Goal: Ask a question

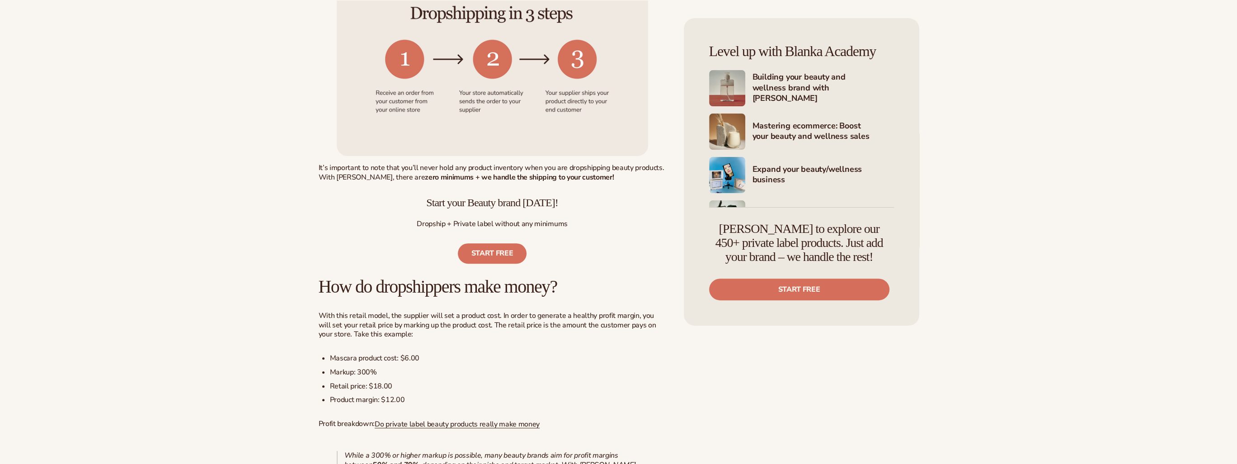
scroll to position [542, 0]
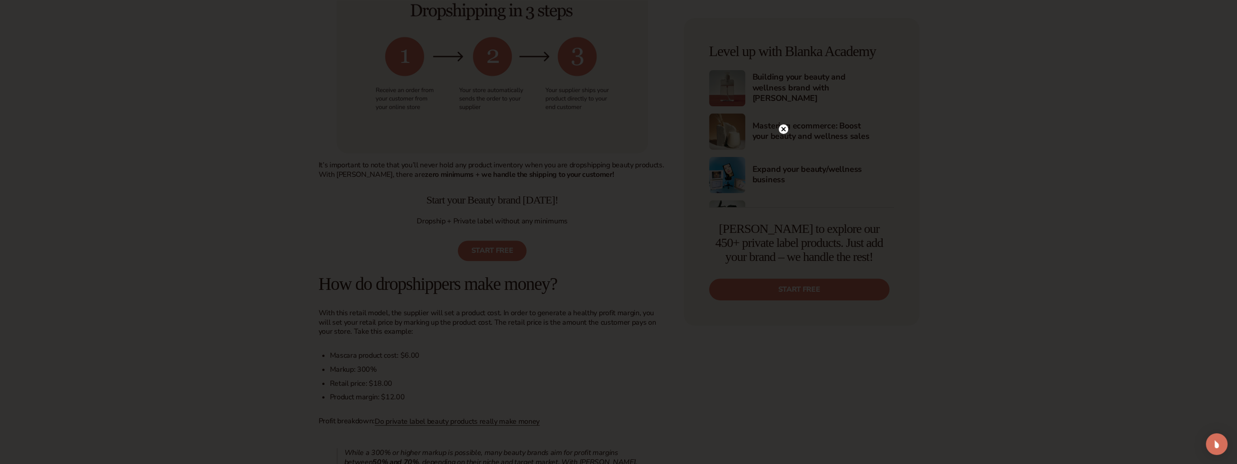
click at [782, 129] on circle at bounding box center [783, 128] width 9 height 9
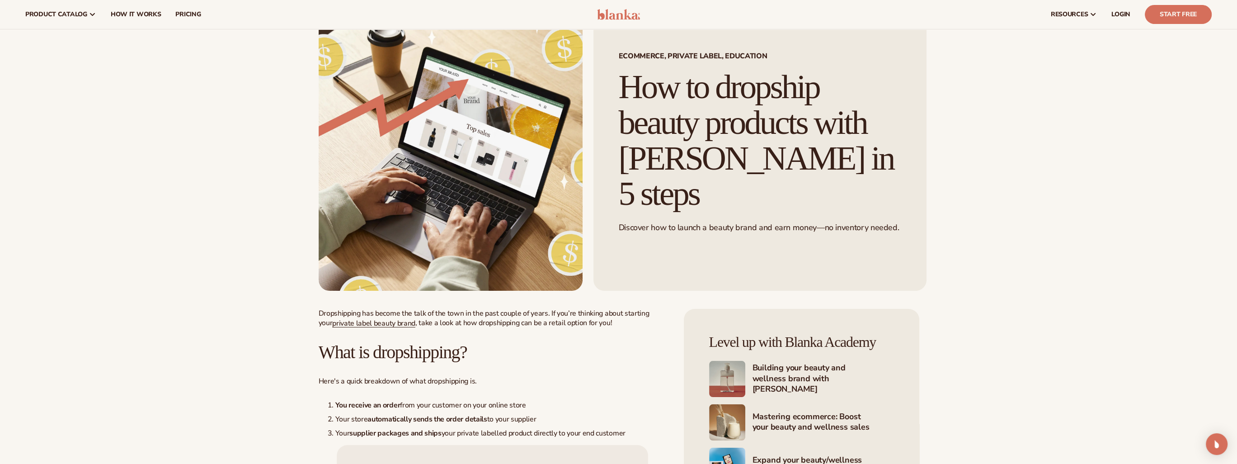
scroll to position [0, 0]
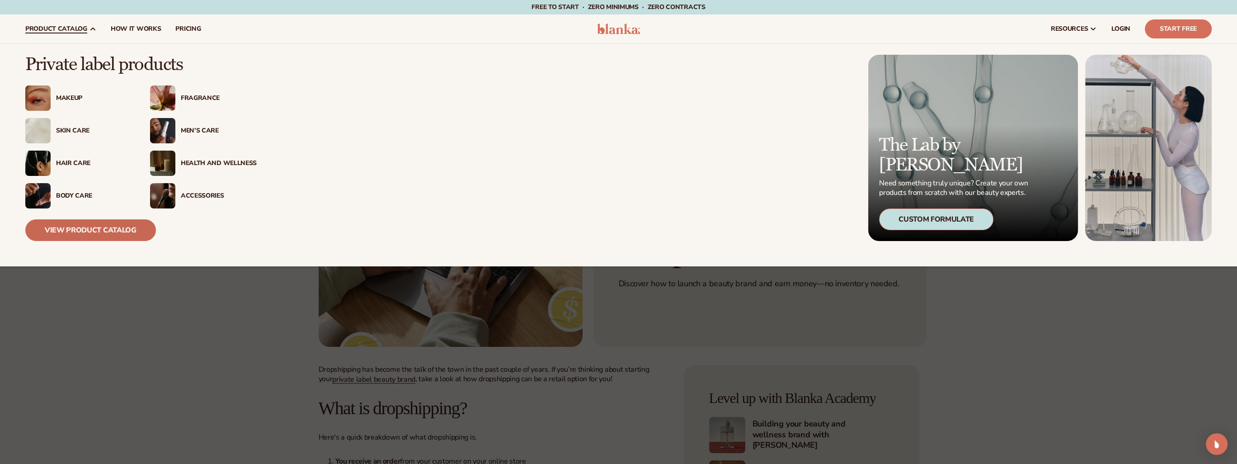
click at [87, 224] on link "View Product Catalog" at bounding box center [90, 230] width 131 height 22
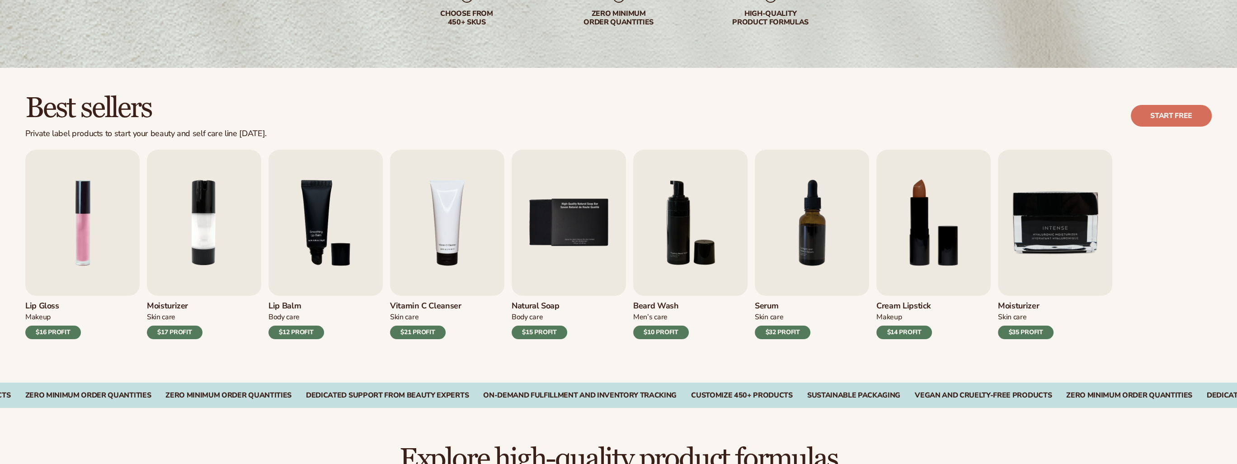
scroll to position [181, 0]
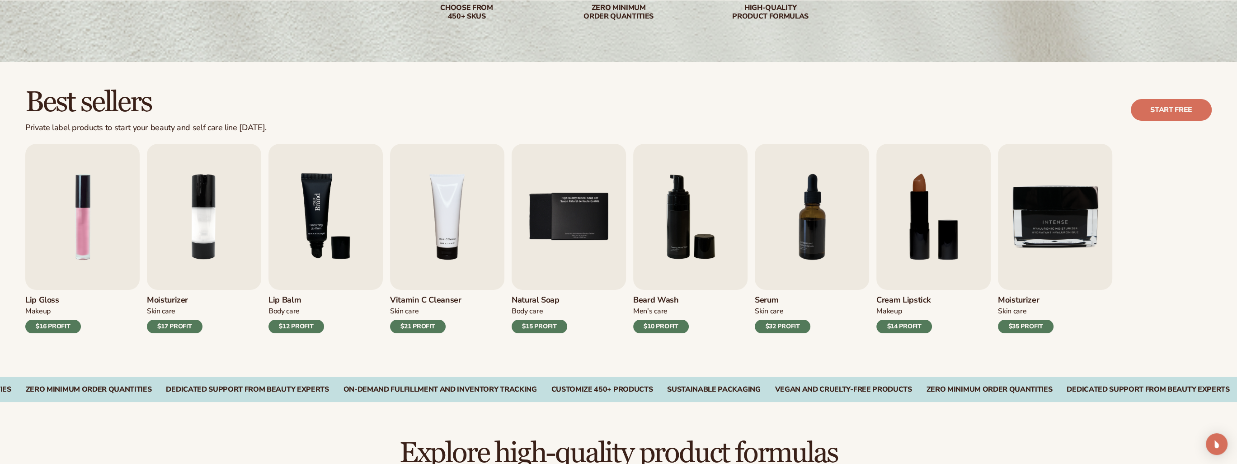
click at [320, 232] on img "3 / 9" at bounding box center [325, 217] width 114 height 146
click at [309, 207] on img "3 / 9" at bounding box center [325, 217] width 114 height 146
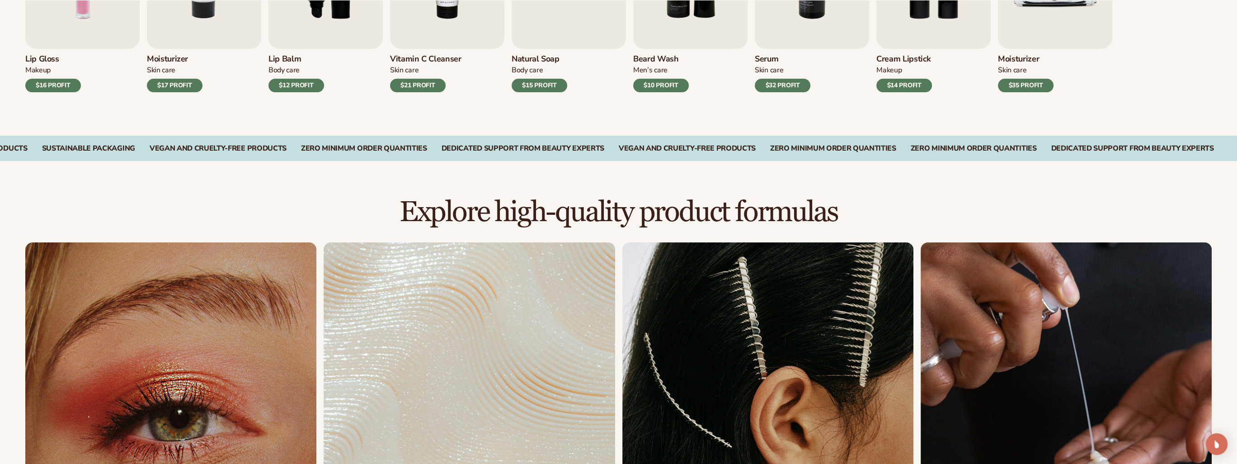
scroll to position [663, 0]
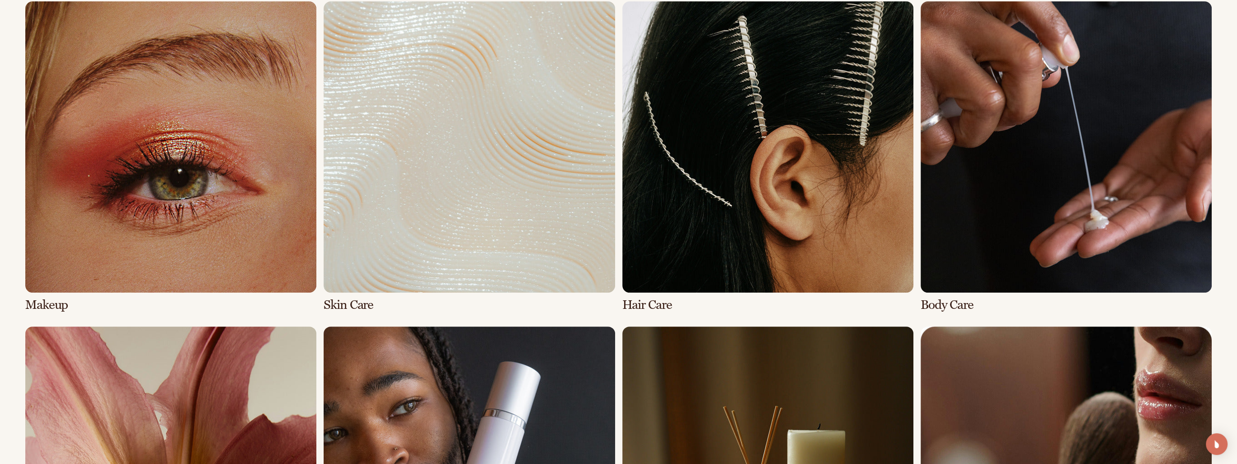
click at [238, 250] on link "1 / 8" at bounding box center [170, 156] width 291 height 311
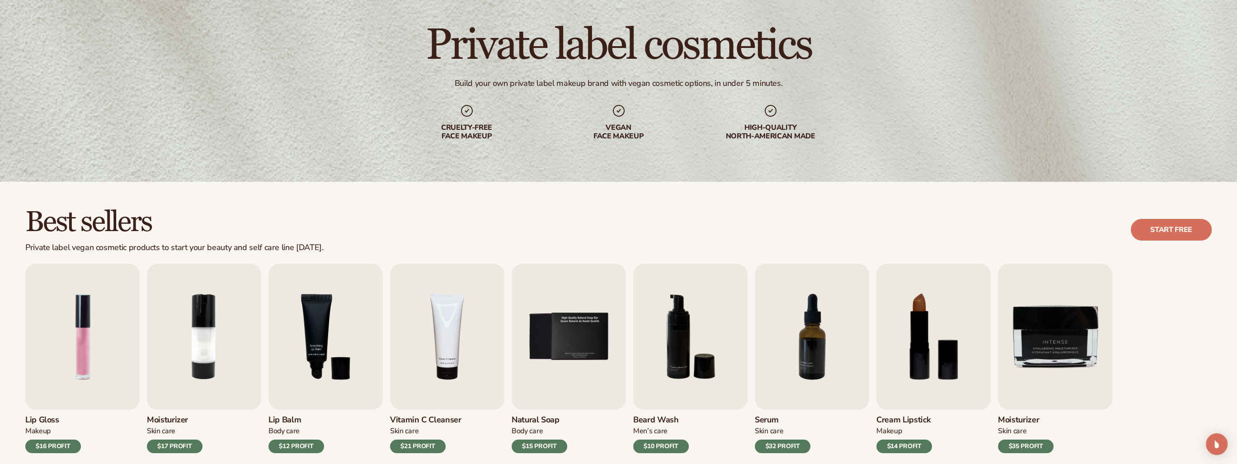
scroll to position [120, 0]
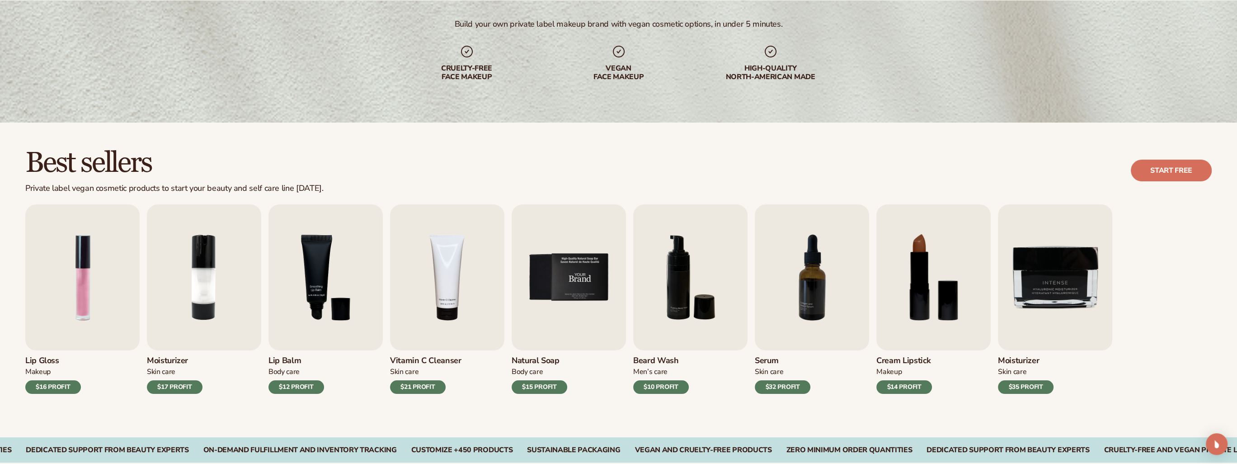
click at [584, 255] on img "5 / 9" at bounding box center [569, 277] width 114 height 146
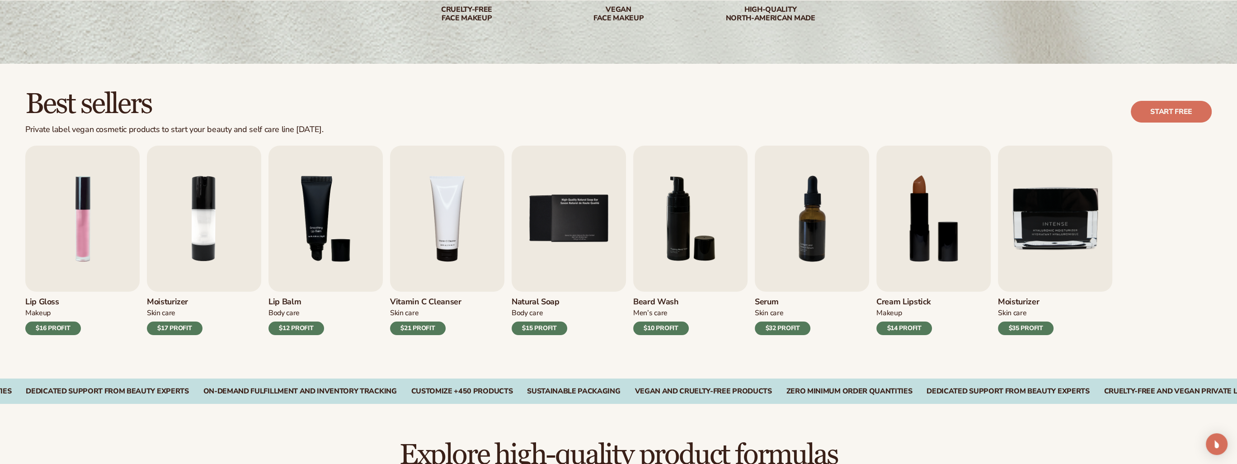
scroll to position [181, 0]
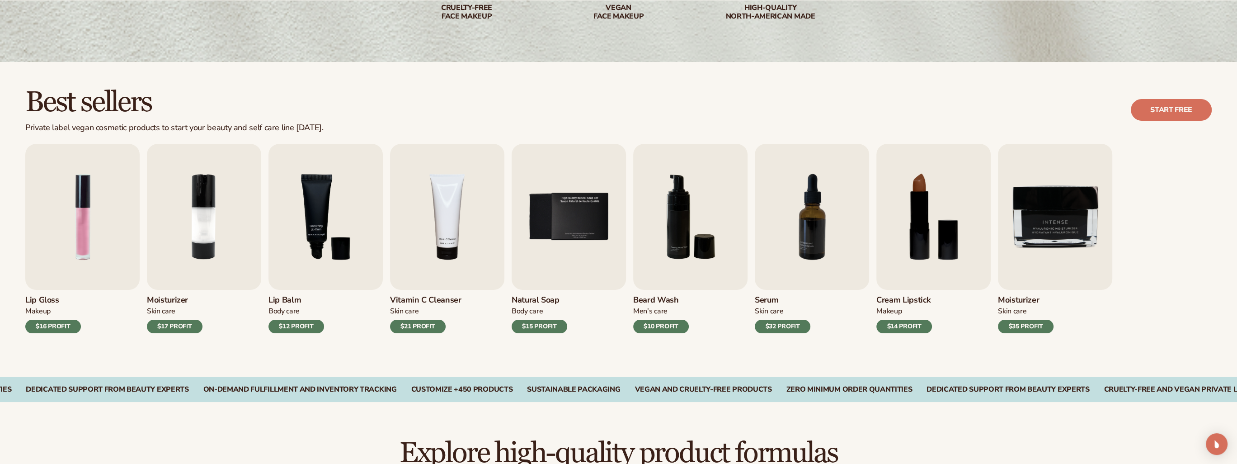
click at [549, 326] on div "$15 PROFIT" at bounding box center [540, 327] width 56 height 14
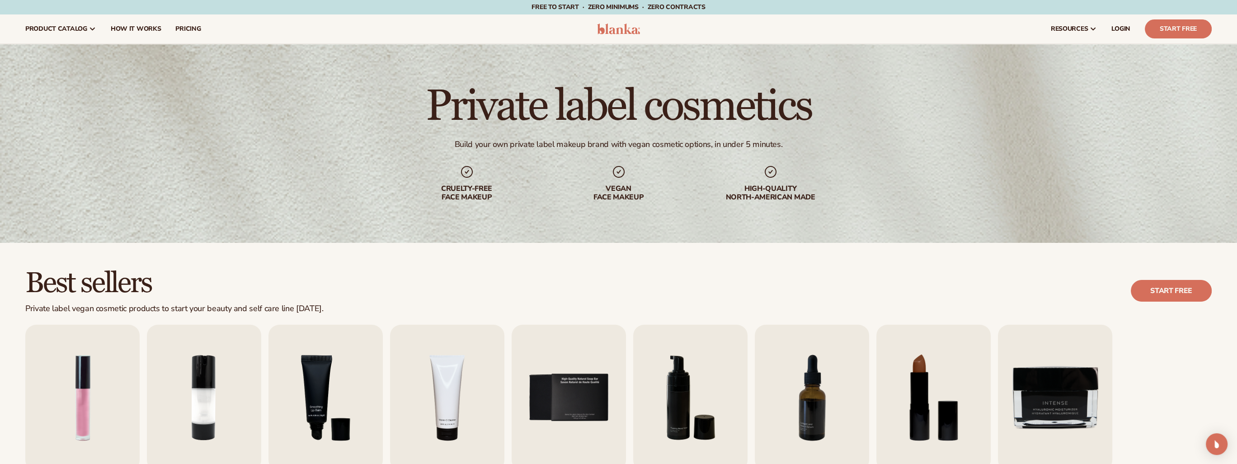
scroll to position [301, 0]
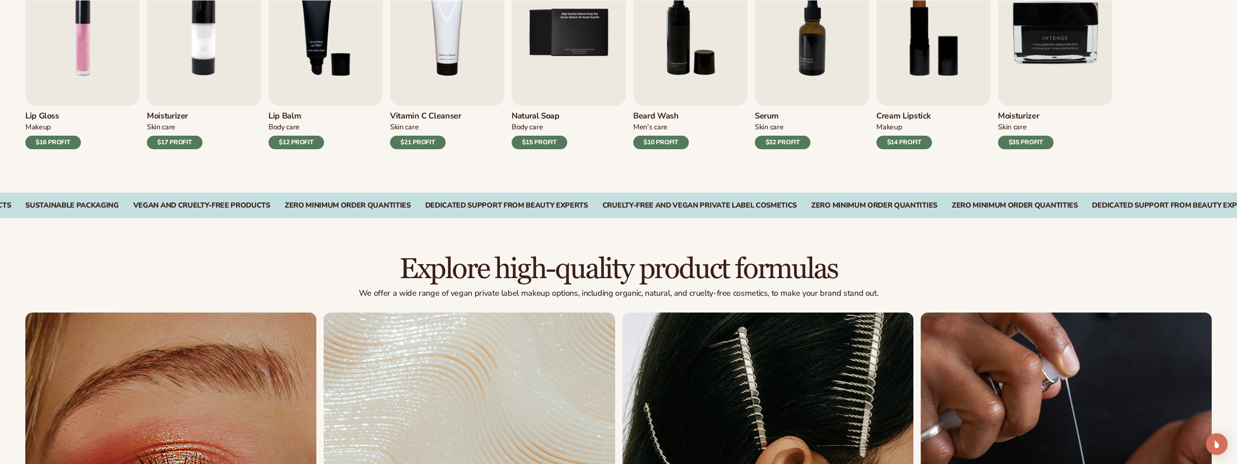
click at [1235, 97] on div "Lip Gloss Makeup $16 PROFIT Moisturizer Skin Care $17 PROFIT Lip Balm Body Care…" at bounding box center [631, 54] width 1212 height 189
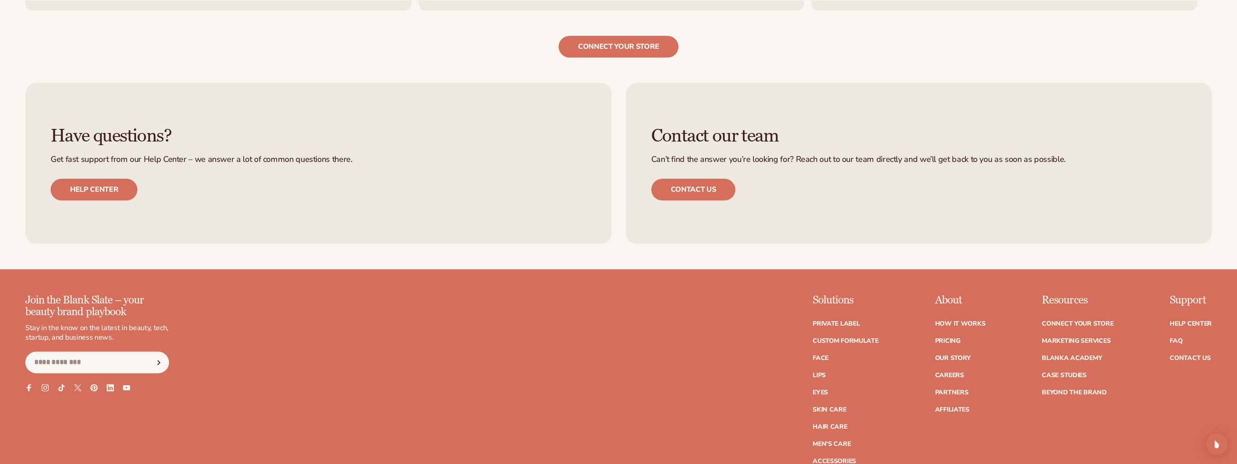
scroll to position [2129, 0]
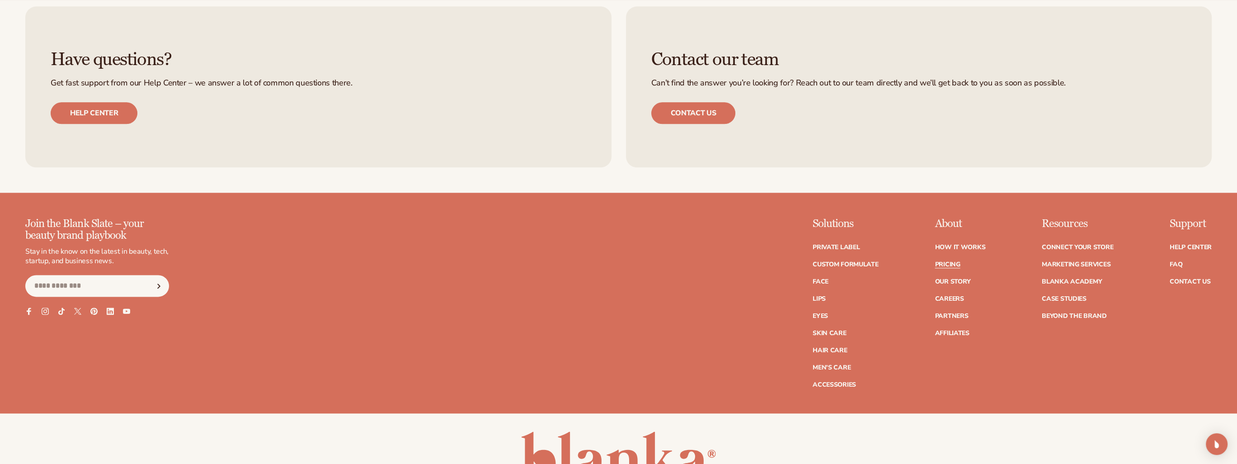
click at [949, 265] on link "Pricing" at bounding box center [947, 264] width 25 height 6
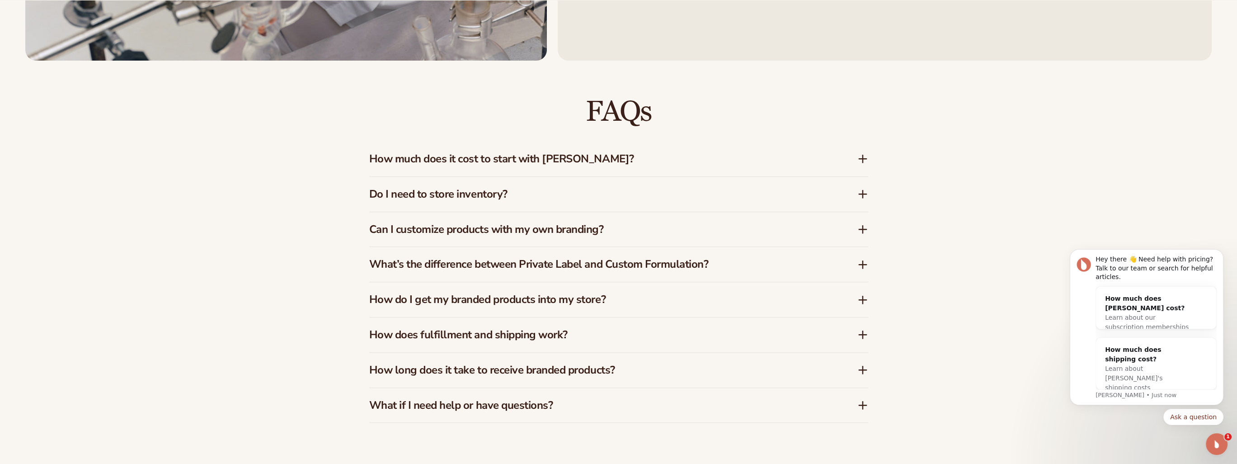
scroll to position [1747, 0]
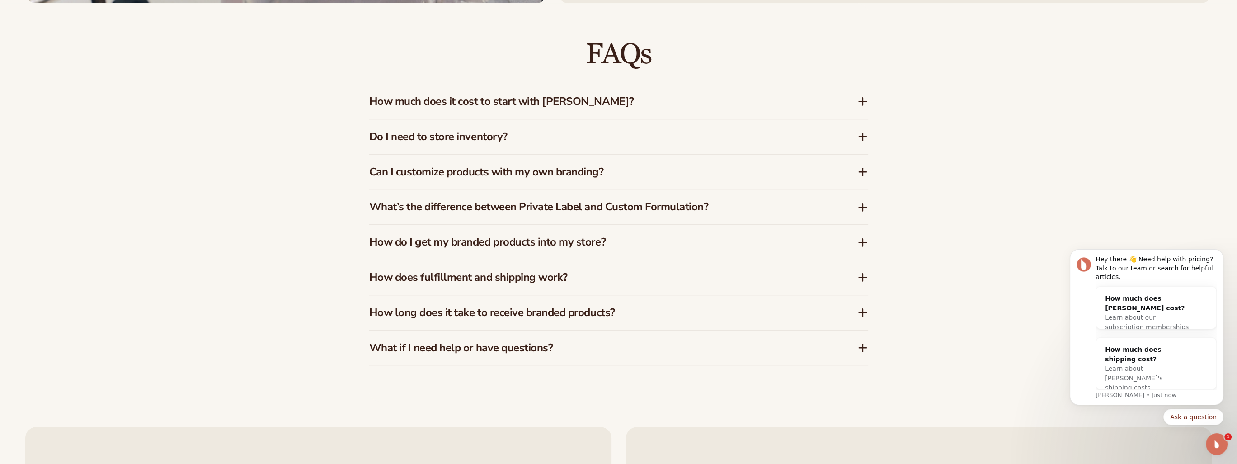
click at [529, 105] on h3 "How much does it cost to start with Blanka?" at bounding box center [599, 101] width 461 height 13
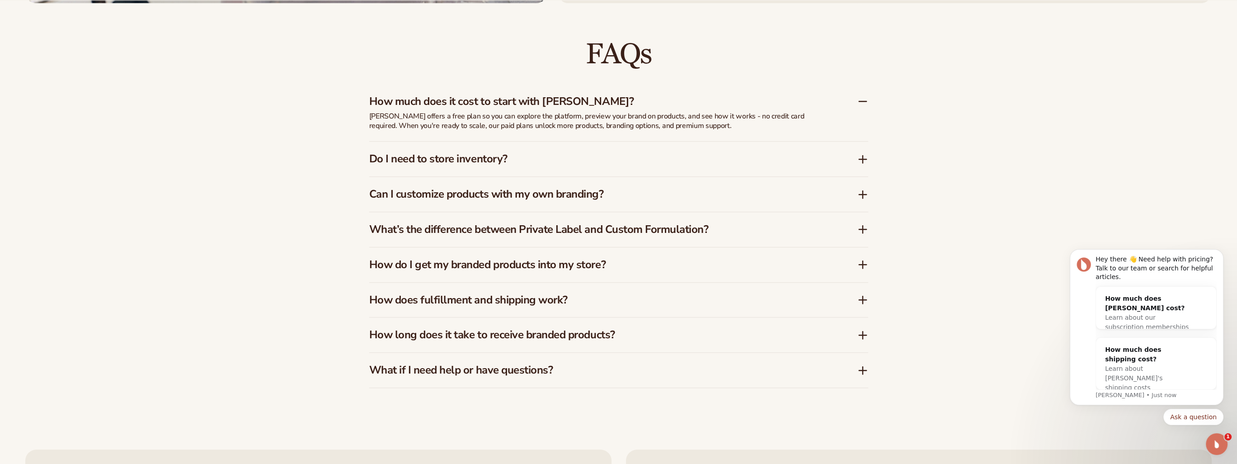
click at [529, 105] on h3 "How much does it cost to start with Blanka?" at bounding box center [599, 101] width 461 height 13
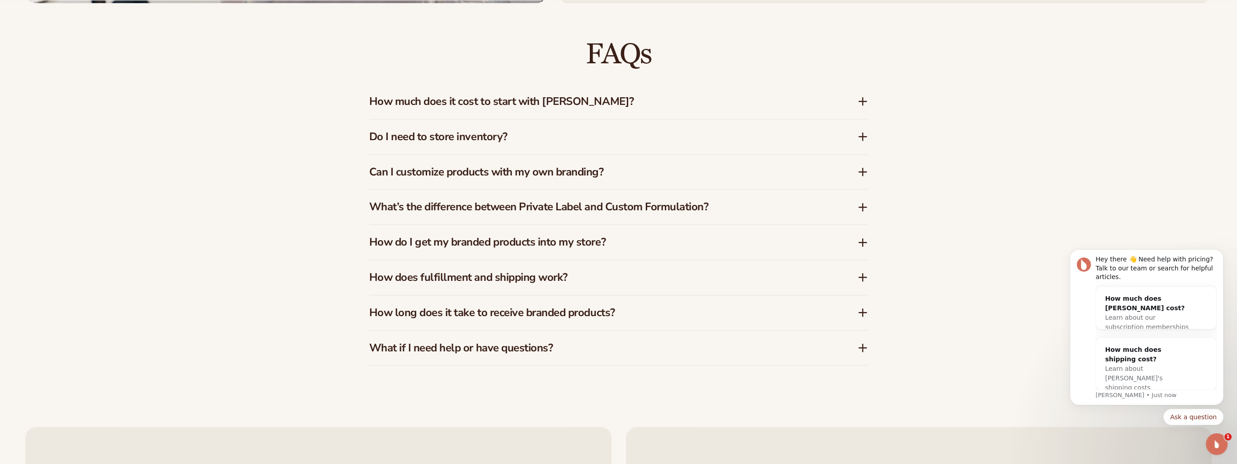
click at [544, 179] on div "Can I customize products with my own branding?" at bounding box center [618, 172] width 499 height 35
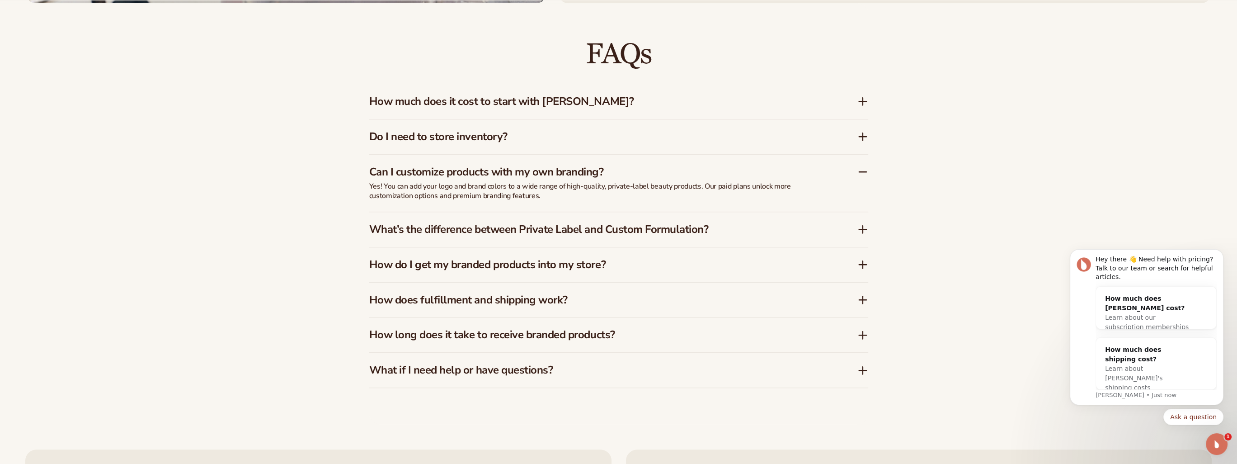
click at [545, 176] on h3 "Can I customize products with my own branding?" at bounding box center [599, 171] width 461 height 13
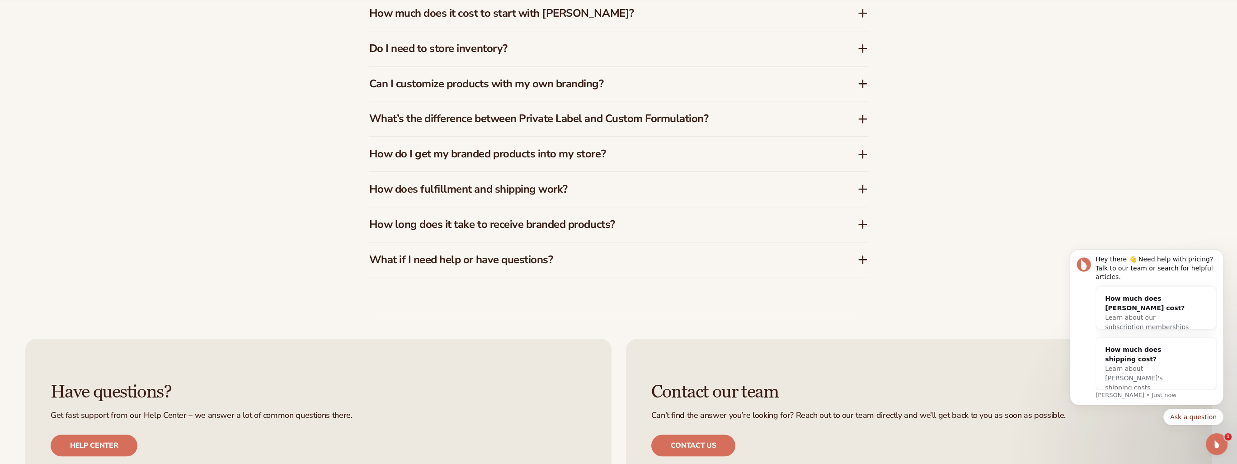
scroll to position [1868, 0]
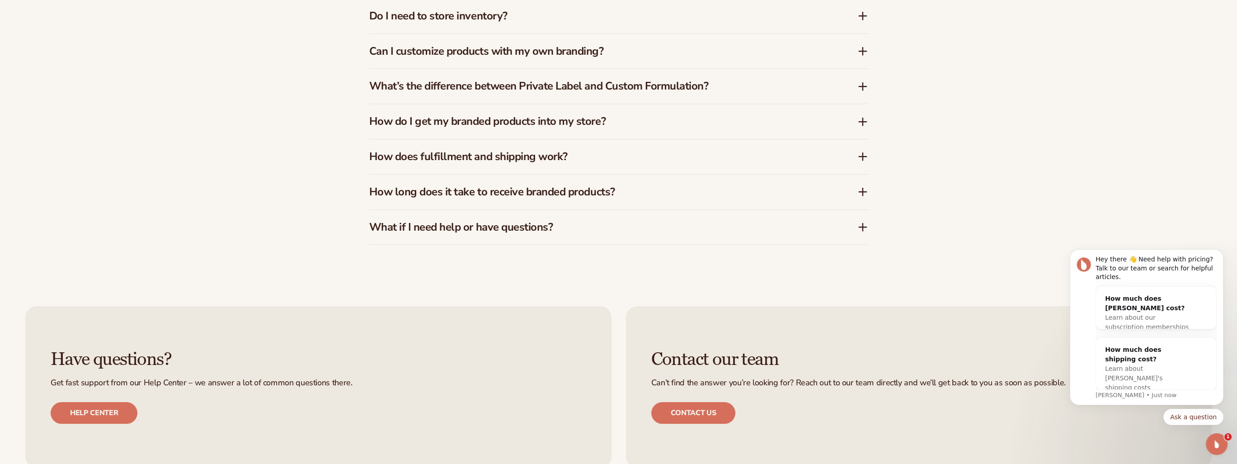
click at [523, 122] on h3 "How do I get my branded products into my store?" at bounding box center [599, 121] width 461 height 13
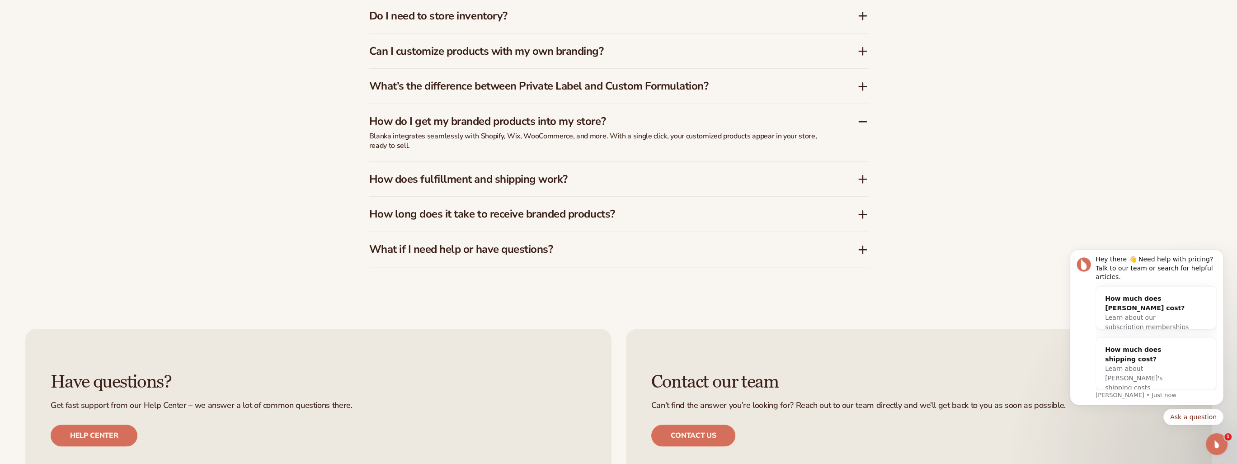
click at [523, 122] on h3 "How do I get my branded products into my store?" at bounding box center [599, 121] width 461 height 13
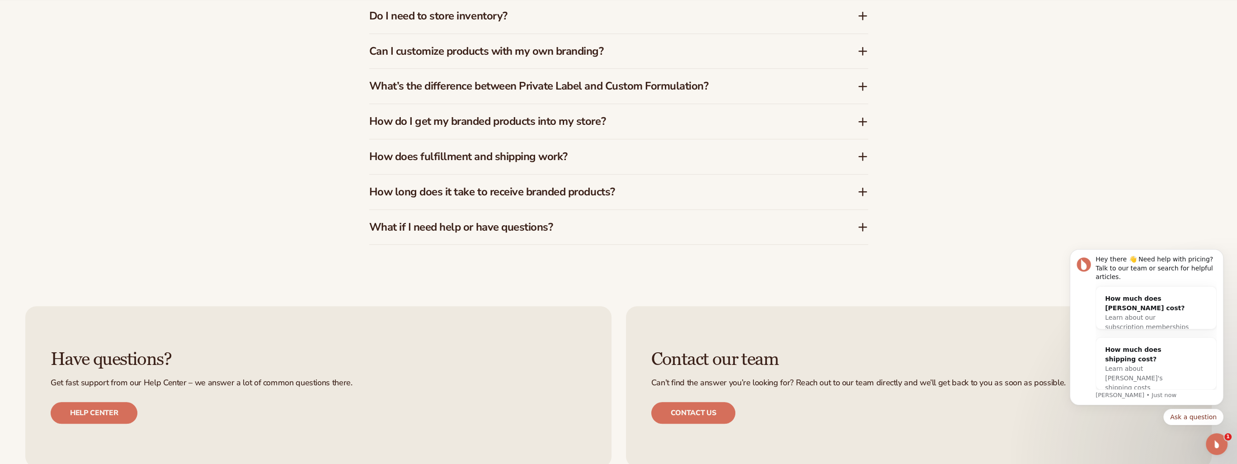
click at [528, 181] on div "How long does it take to receive branded products?" at bounding box center [618, 191] width 499 height 35
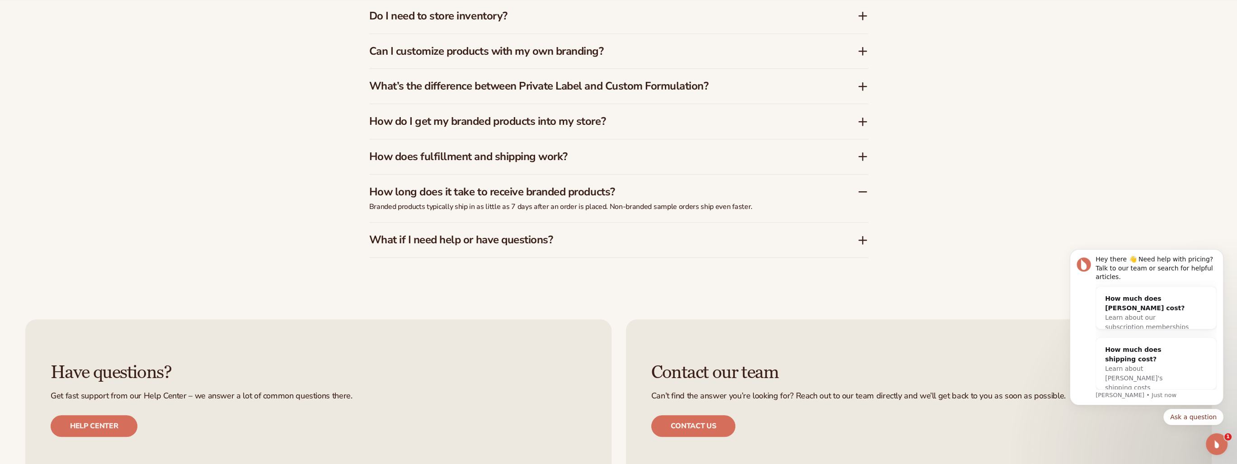
click at [528, 185] on h3 "How long does it take to receive branded products?" at bounding box center [599, 191] width 461 height 13
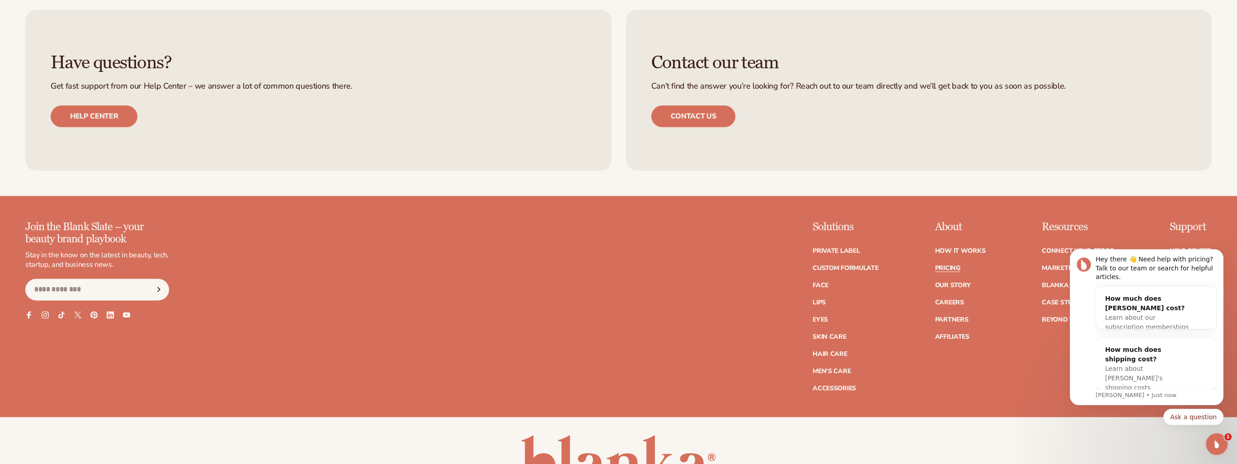
scroll to position [2230, 0]
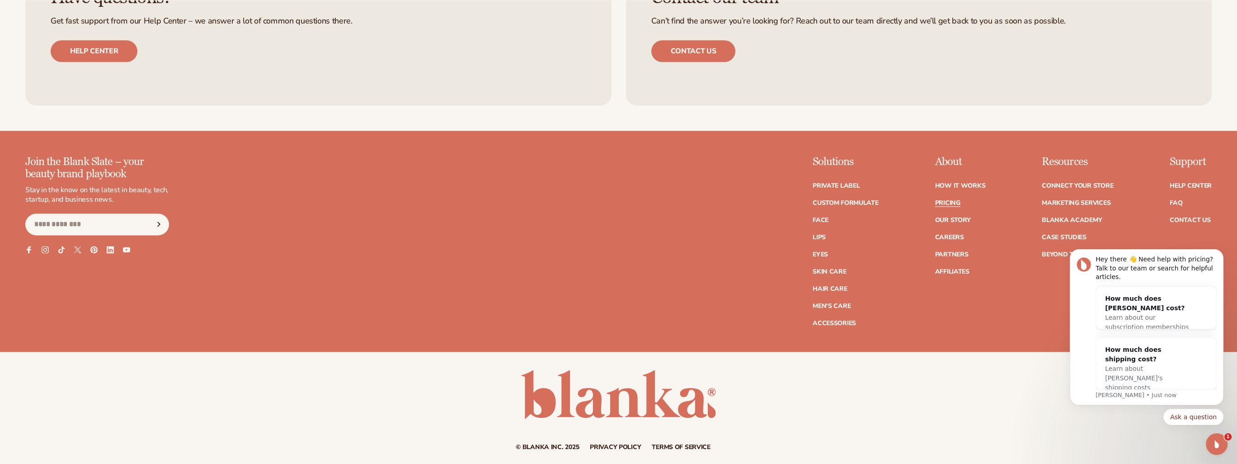
click at [817, 226] on ul "Private label Custom formulate Face Lips Eyes Skin Care" at bounding box center [846, 250] width 66 height 153
click at [817, 234] on link "Lips" at bounding box center [819, 237] width 13 height 6
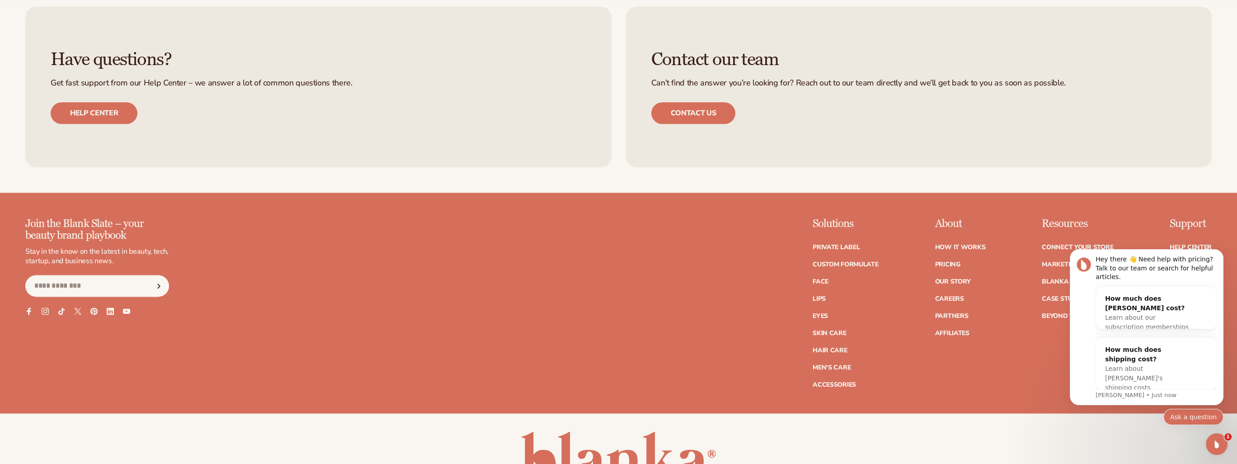
click at [1199, 418] on button "Ask a question" at bounding box center [1193, 417] width 60 height 16
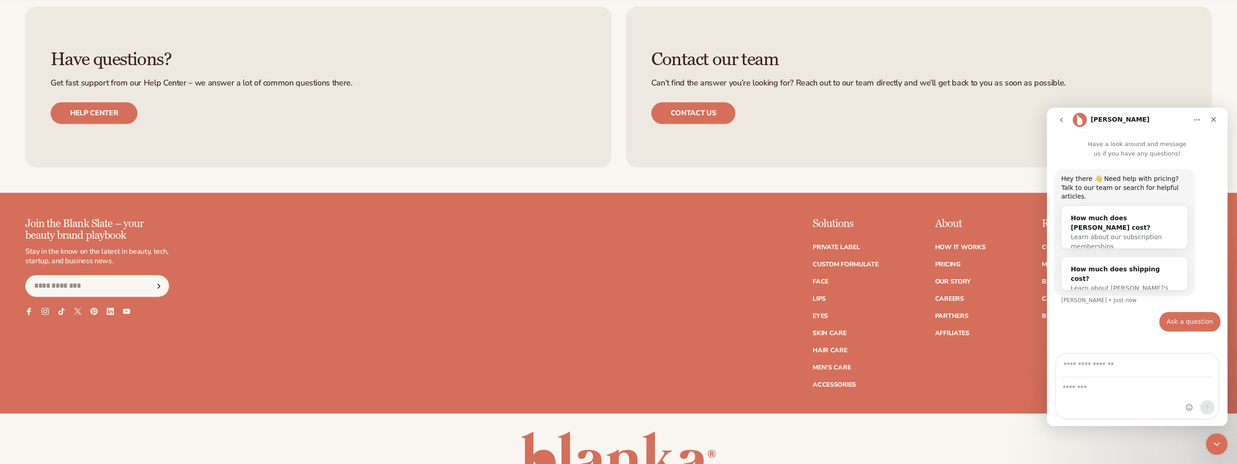
drag, startPoint x: 1161, startPoint y: 346, endPoint x: 1161, endPoint y: 359, distance: 13.1
click at [1161, 359] on input "Your email" at bounding box center [1137, 365] width 151 height 23
click at [1079, 393] on div "Intercom messenger" at bounding box center [1137, 397] width 162 height 41
click at [1103, 372] on input "Your email" at bounding box center [1137, 365] width 151 height 23
type input "**********"
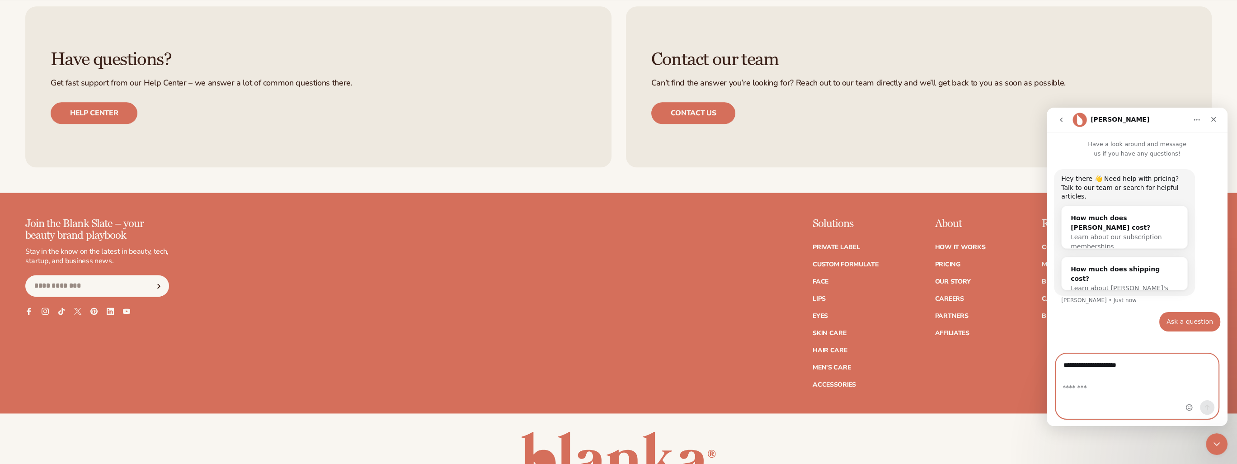
click at [1121, 388] on textarea "Message…" at bounding box center [1137, 384] width 162 height 15
type textarea "**********"
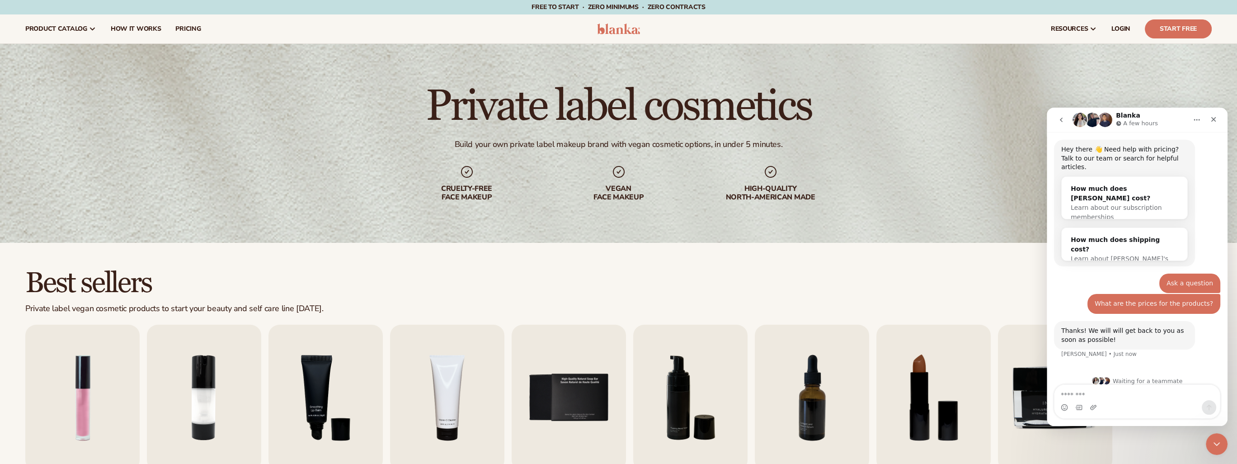
click at [1138, 386] on textarea "Message…" at bounding box center [1136, 392] width 165 height 15
type textarea "**********"
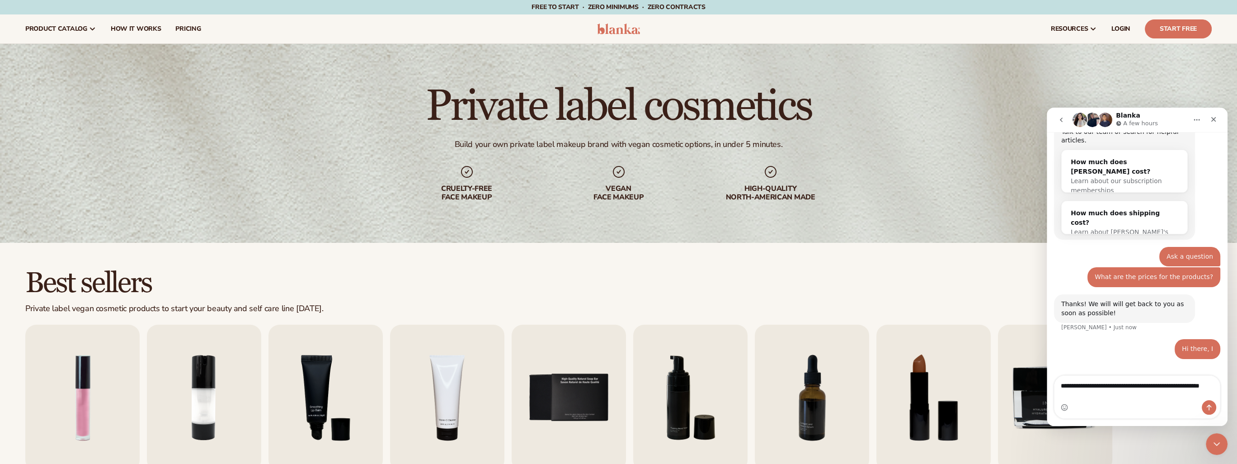
scroll to position [65, 0]
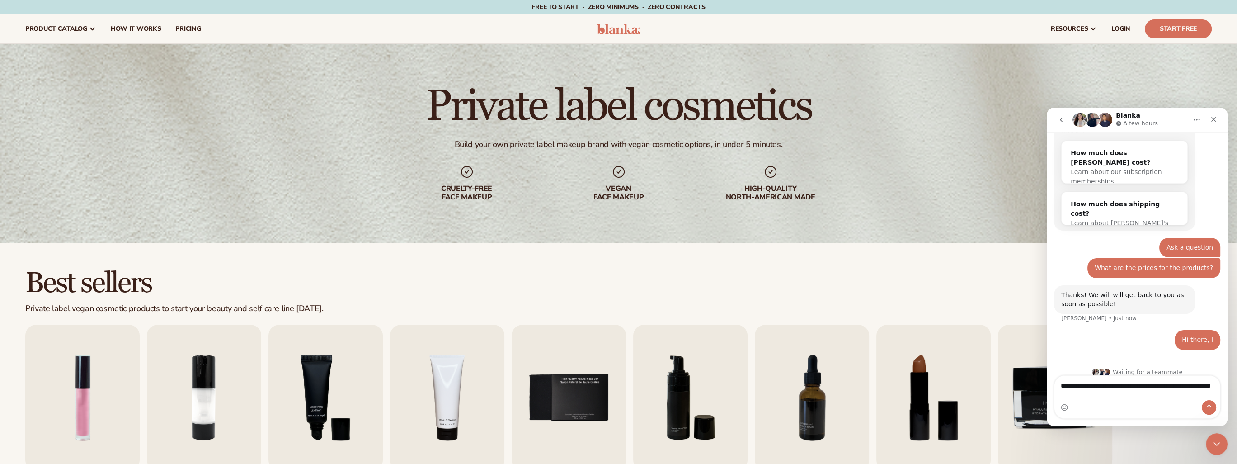
type textarea "**********"
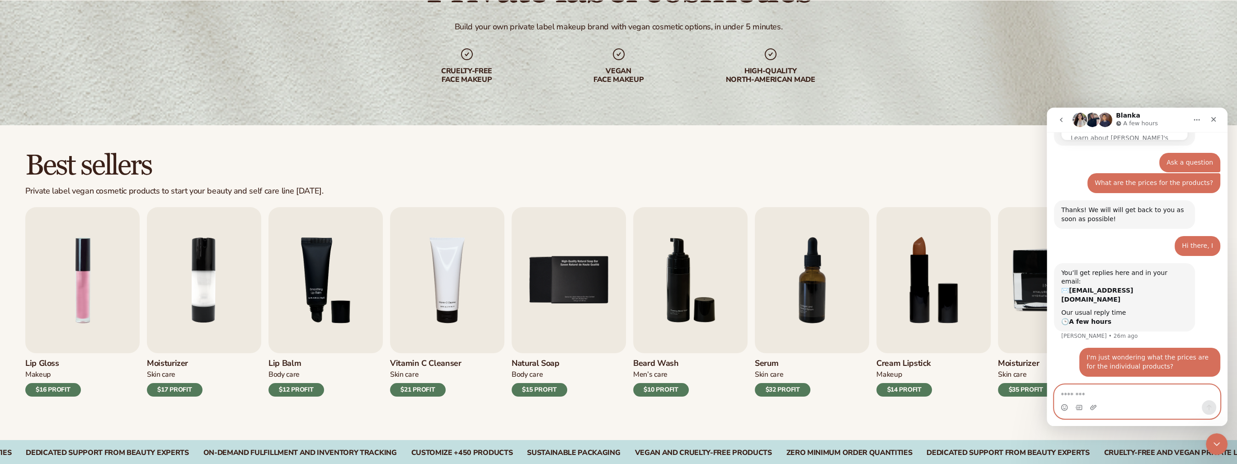
scroll to position [181, 0]
